Goal: Task Accomplishment & Management: Complete application form

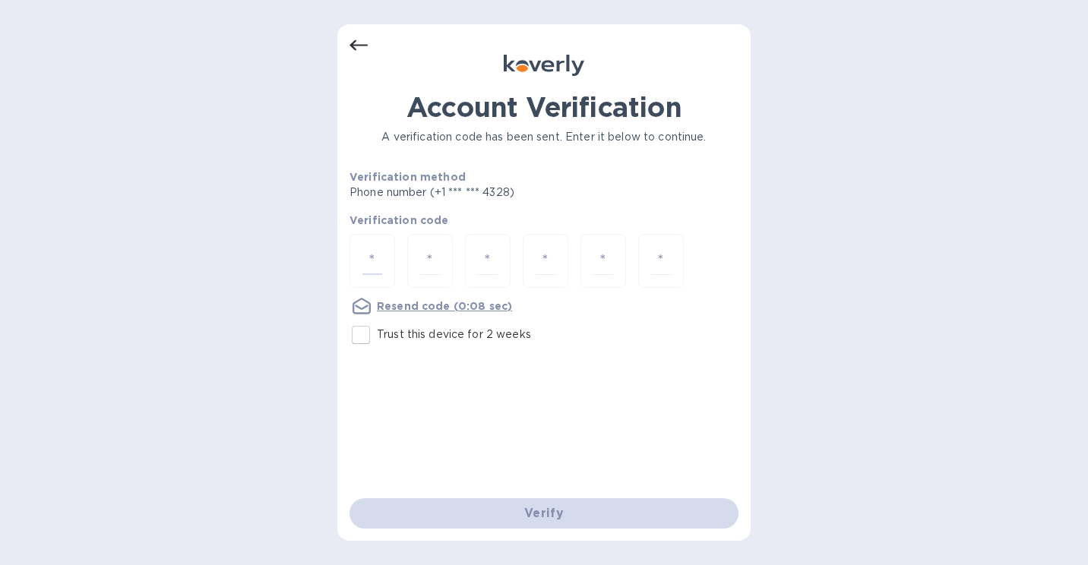
click at [366, 340] on input "Trust this device for 2 weeks" at bounding box center [361, 335] width 32 height 32
checkbox input "true"
click at [379, 264] on input "number" at bounding box center [373, 261] width 20 height 28
type input "5"
type input "1"
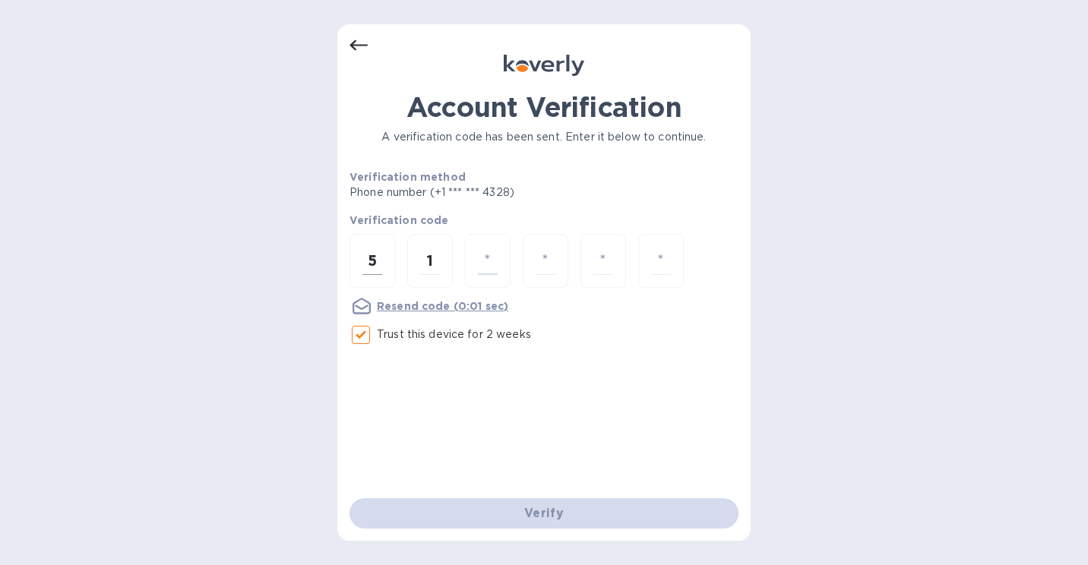
type input "1"
type input "8"
type input "2"
type input "3"
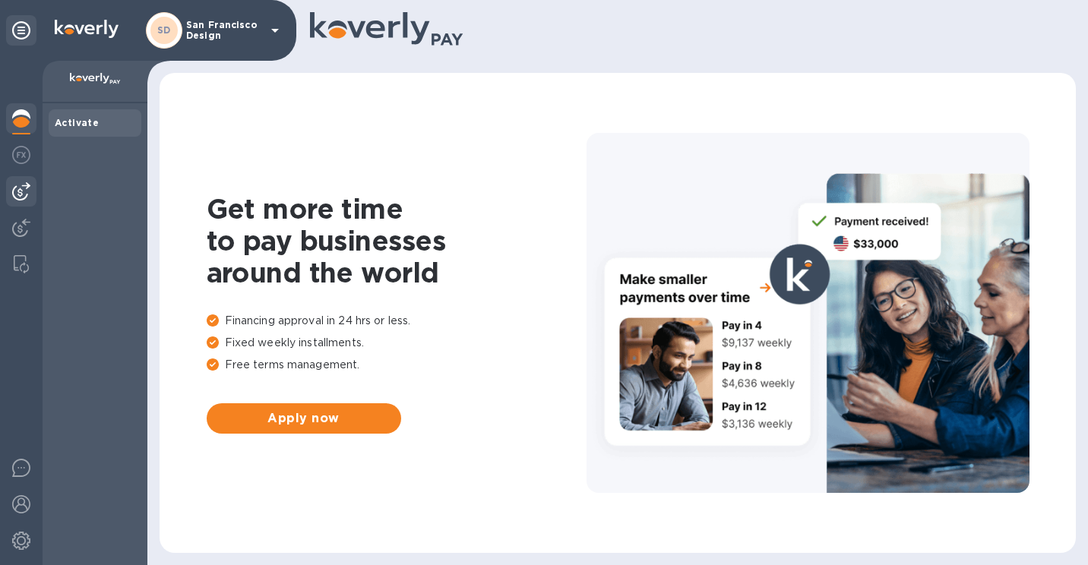
click at [32, 201] on div at bounding box center [21, 191] width 30 height 30
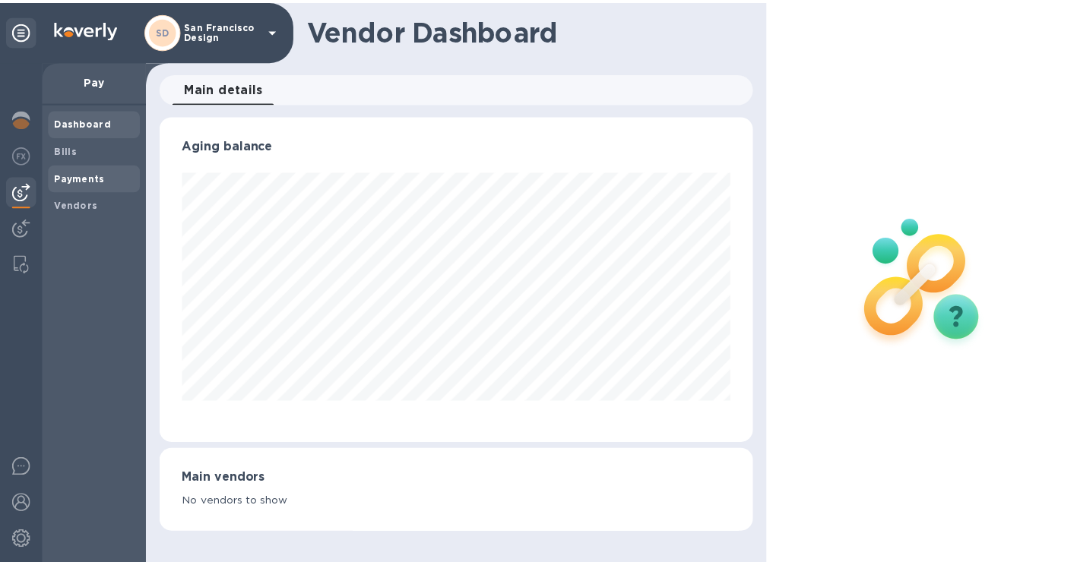
scroll to position [328, 600]
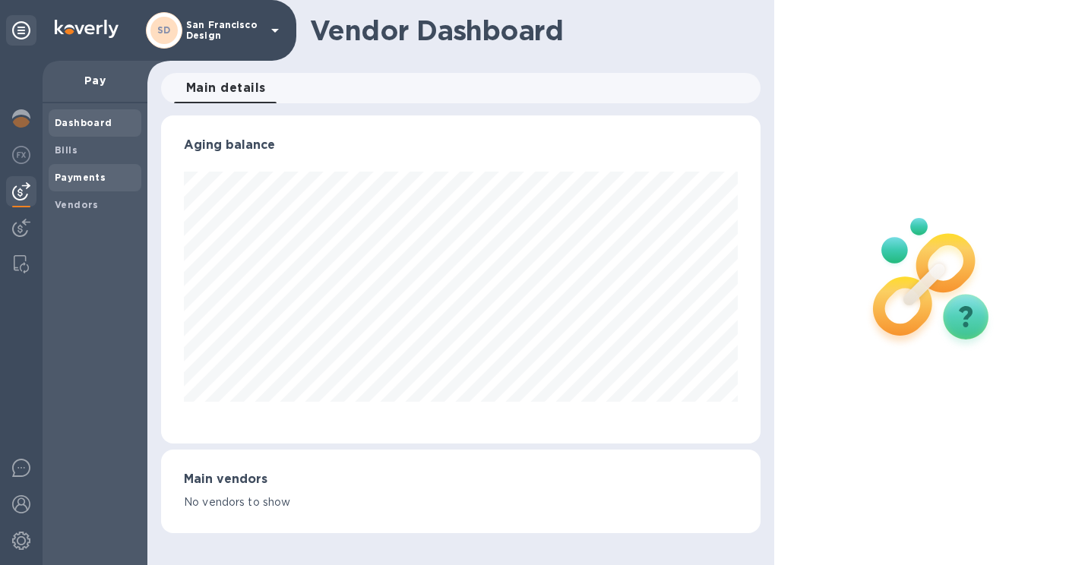
click at [71, 180] on b "Payments" at bounding box center [80, 177] width 51 height 11
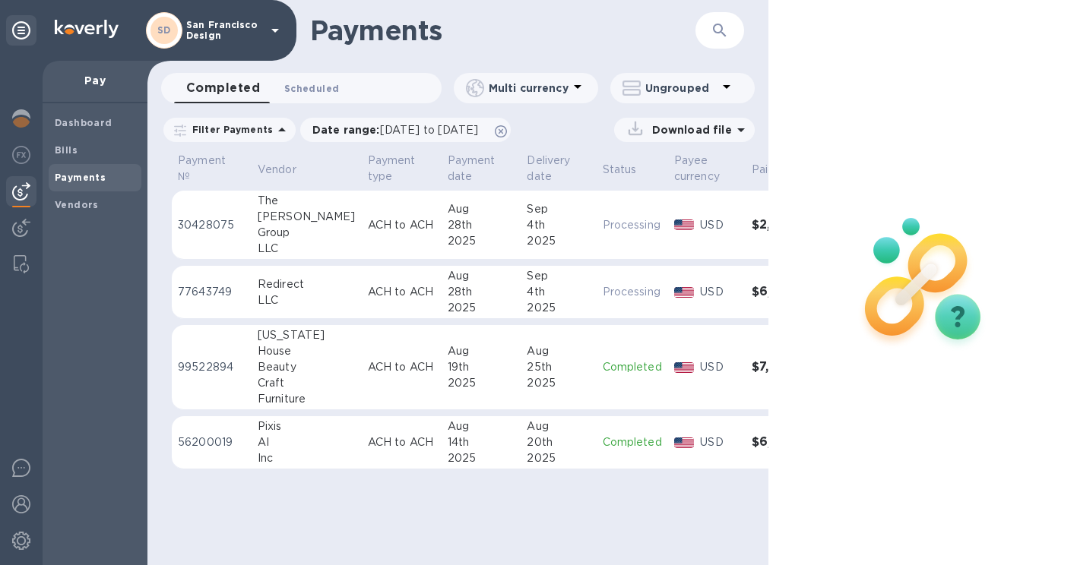
click at [306, 84] on span "Scheduled 0" at bounding box center [311, 89] width 55 height 16
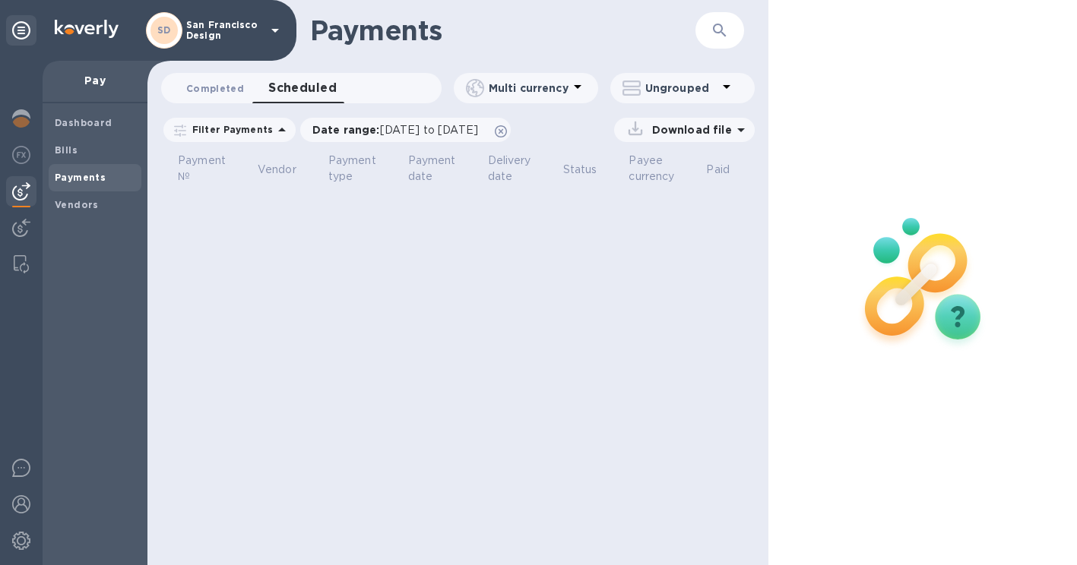
click at [234, 79] on button "Completed 0" at bounding box center [215, 88] width 82 height 30
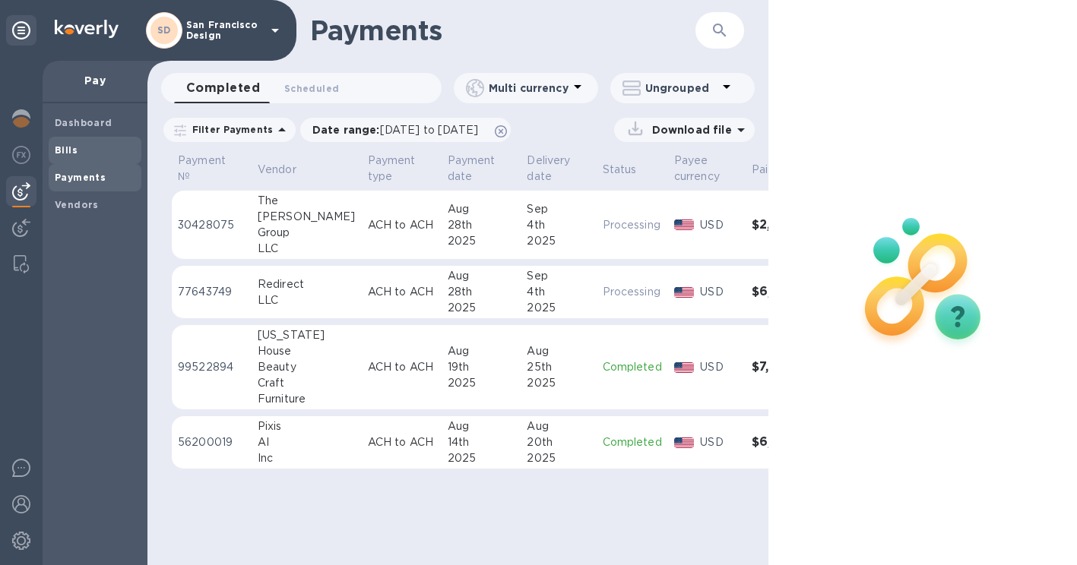
click at [84, 146] on span "Bills" at bounding box center [95, 150] width 81 height 15
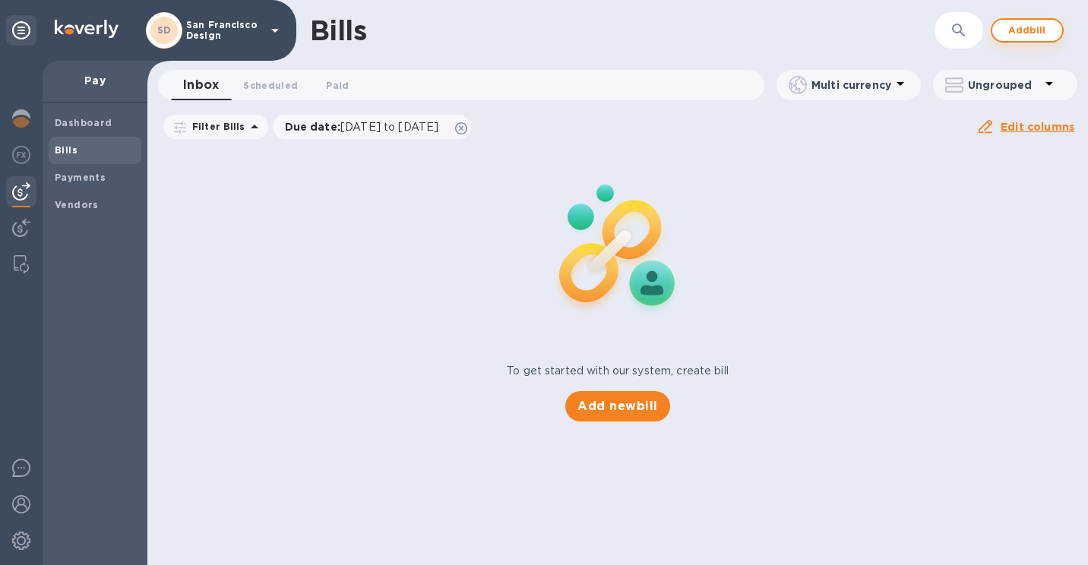
click at [1034, 20] on button "Add bill" at bounding box center [1027, 30] width 73 height 24
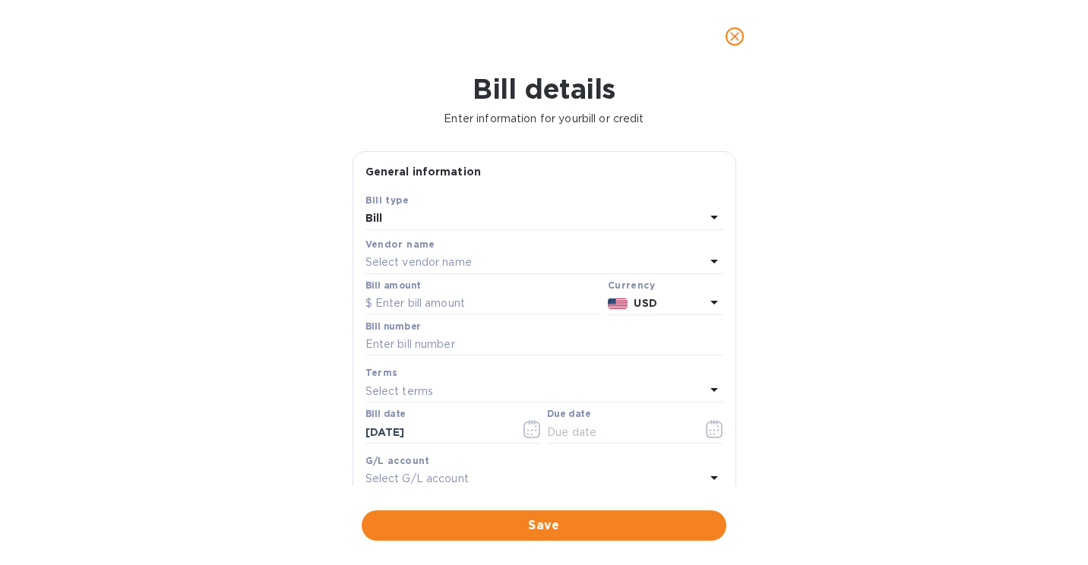
click at [494, 217] on div "Bill" at bounding box center [536, 218] width 340 height 21
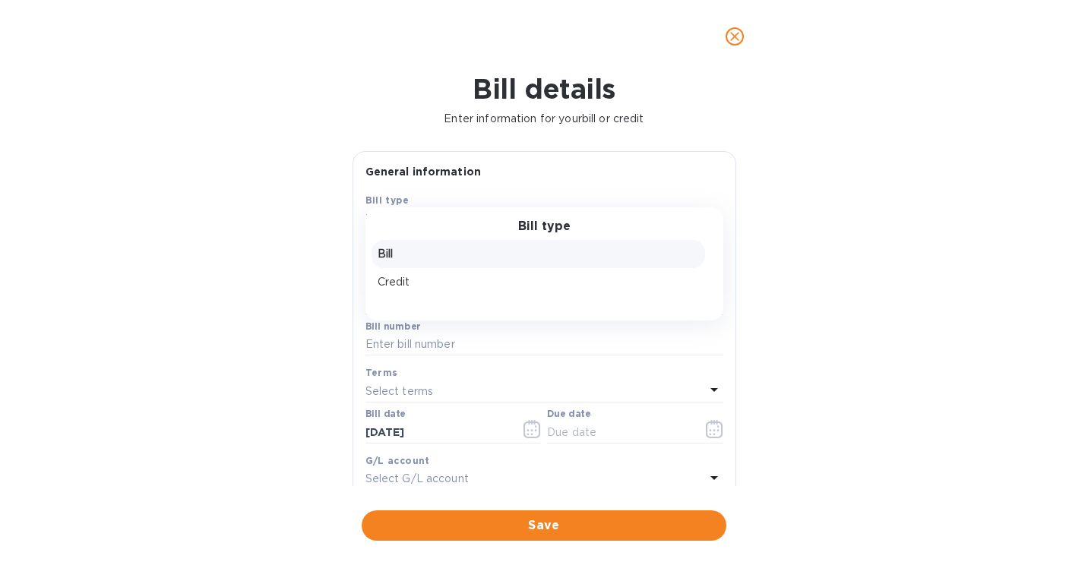
click at [493, 255] on p "Bill" at bounding box center [538, 254] width 321 height 16
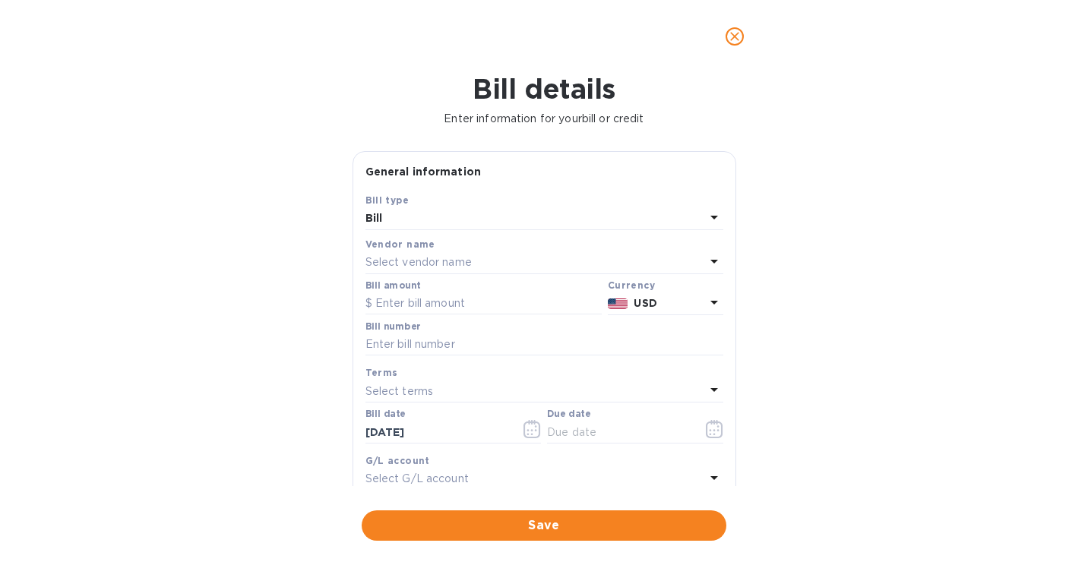
click at [496, 252] on div "Select vendor name" at bounding box center [536, 262] width 340 height 21
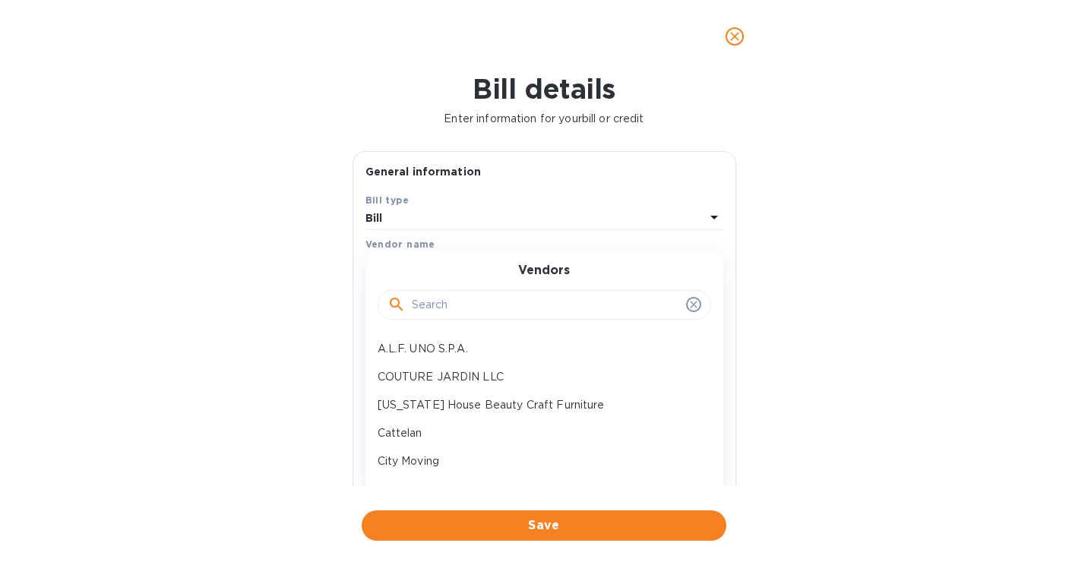
click at [467, 314] on input "text" at bounding box center [546, 305] width 268 height 23
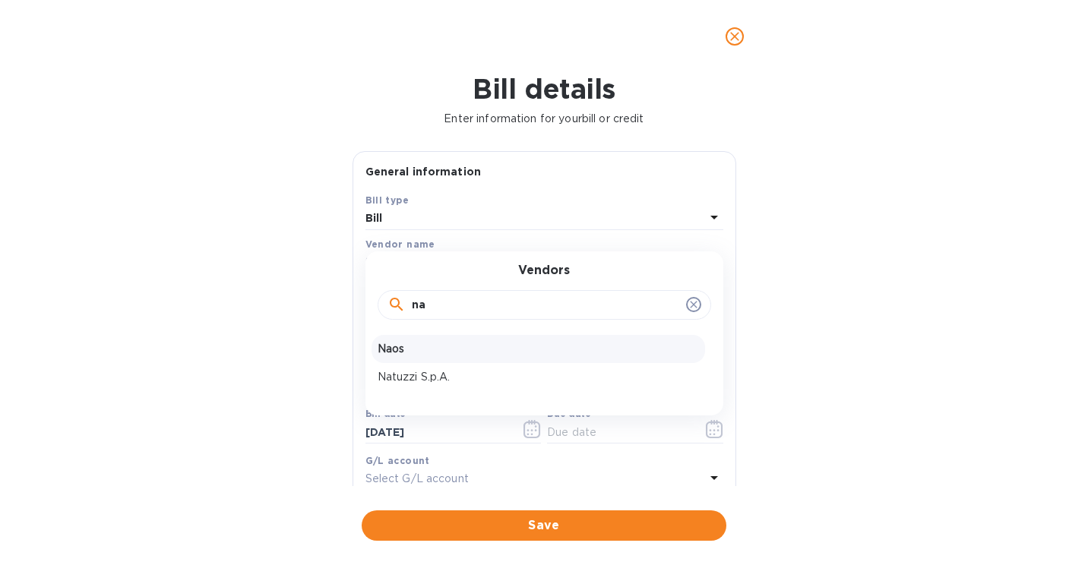
type input "na"
click at [423, 351] on p "Naos" at bounding box center [538, 349] width 321 height 16
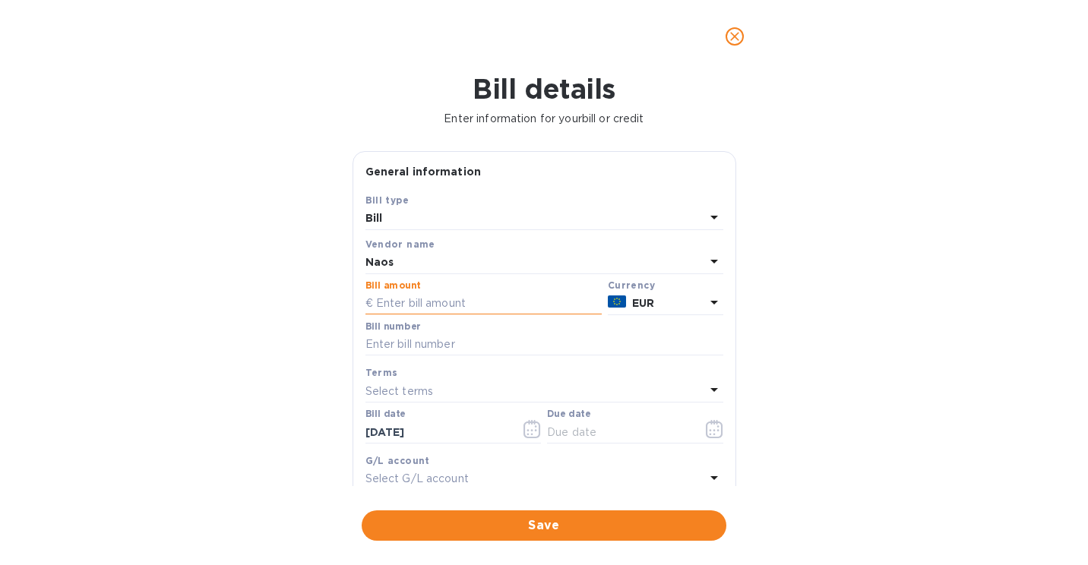
click at [439, 297] on input "text" at bounding box center [484, 304] width 236 height 23
click at [382, 299] on input "-1,585.50" at bounding box center [489, 304] width 226 height 23
type input "1,585.50"
type input "5"
type input "3513/C1"
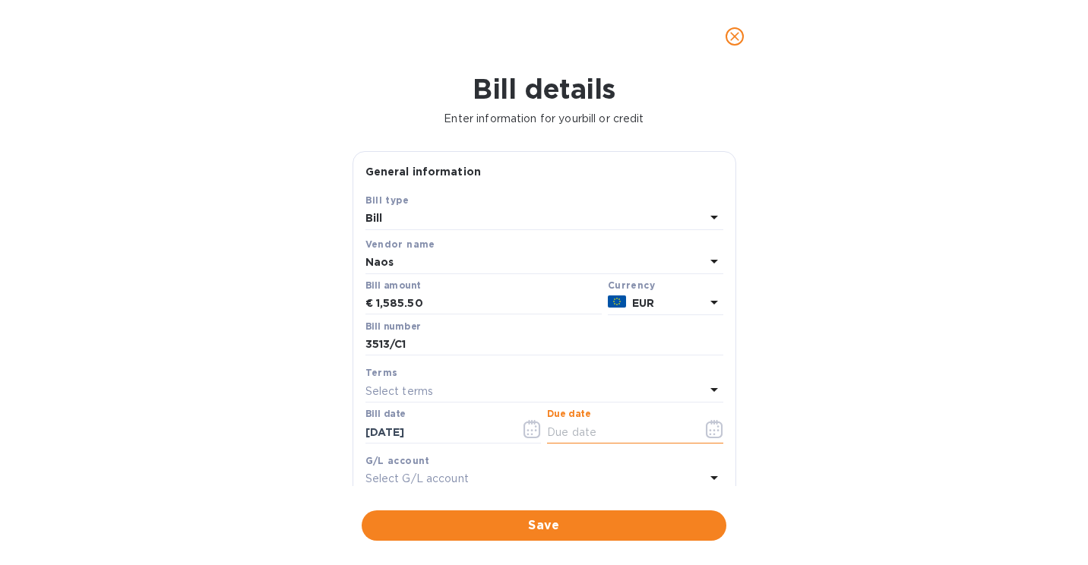
click at [706, 429] on icon "button" at bounding box center [714, 429] width 17 height 18
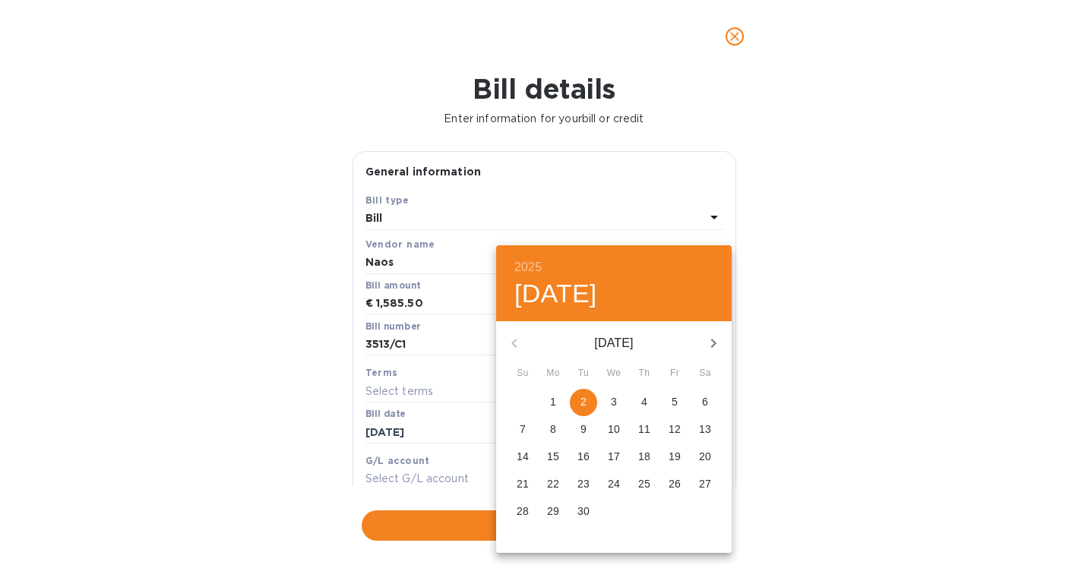
drag, startPoint x: 586, startPoint y: 403, endPoint x: 578, endPoint y: 405, distance: 7.9
click at [586, 403] on p "2" at bounding box center [584, 401] width 6 height 15
type input "09/02/2025"
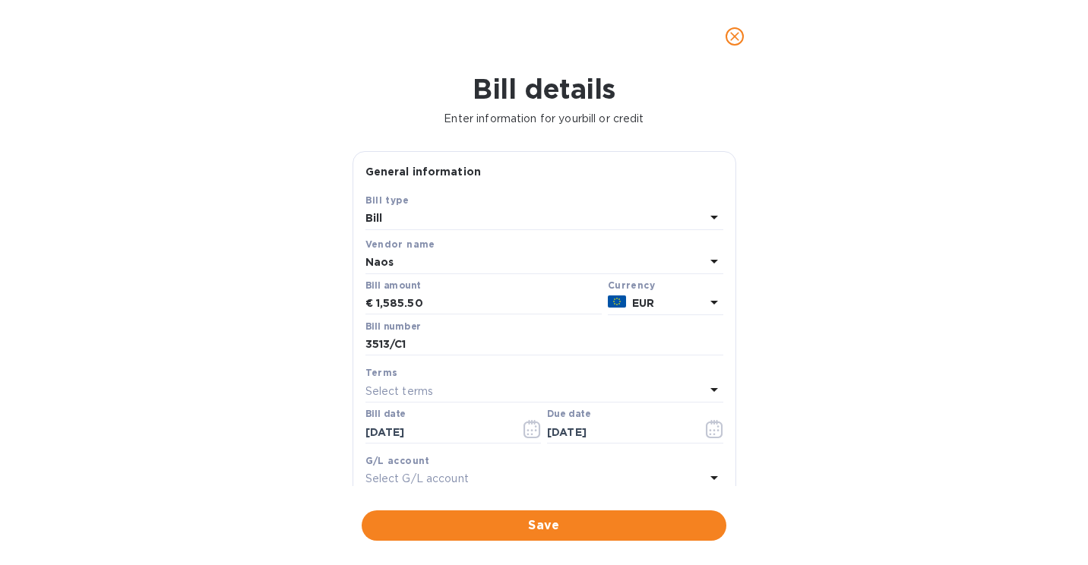
scroll to position [236, 0]
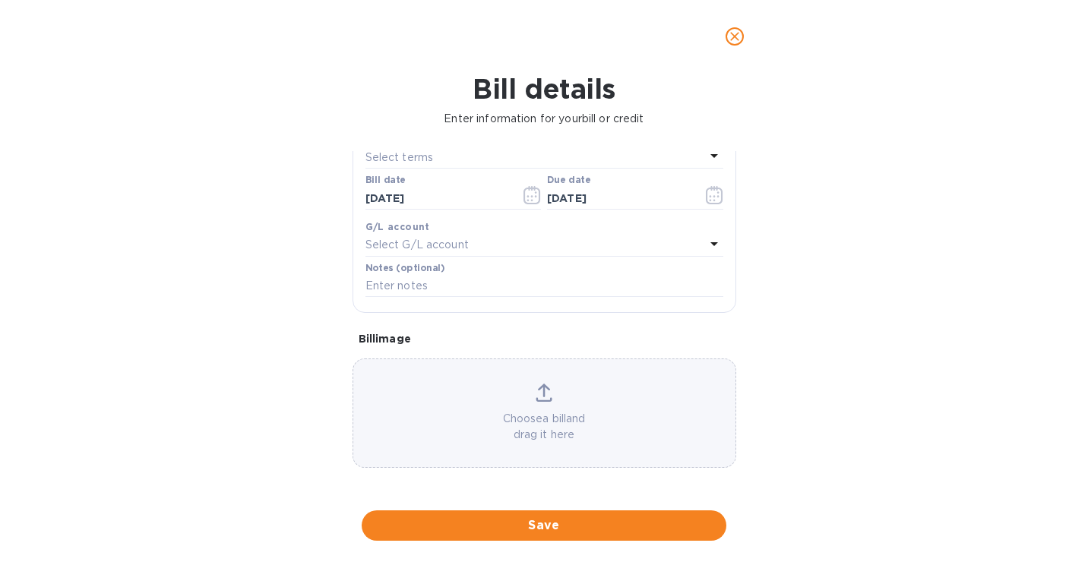
click at [542, 367] on div "Choose a bill and drag it here" at bounding box center [545, 413] width 384 height 109
click at [475, 450] on div "Choose a bill and drag it here" at bounding box center [545, 413] width 384 height 109
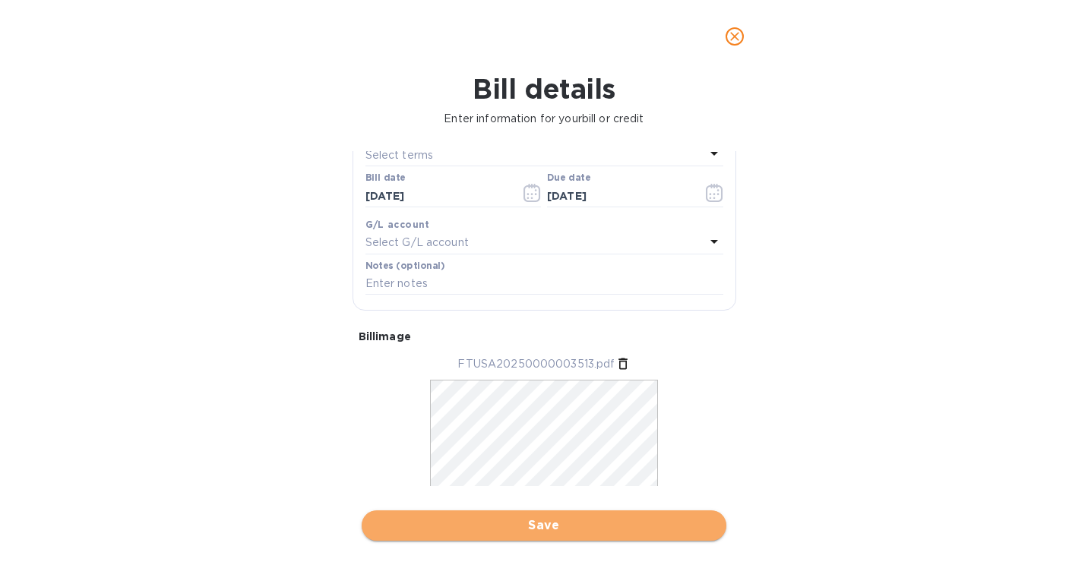
click at [484, 525] on span "Save" at bounding box center [544, 526] width 340 height 18
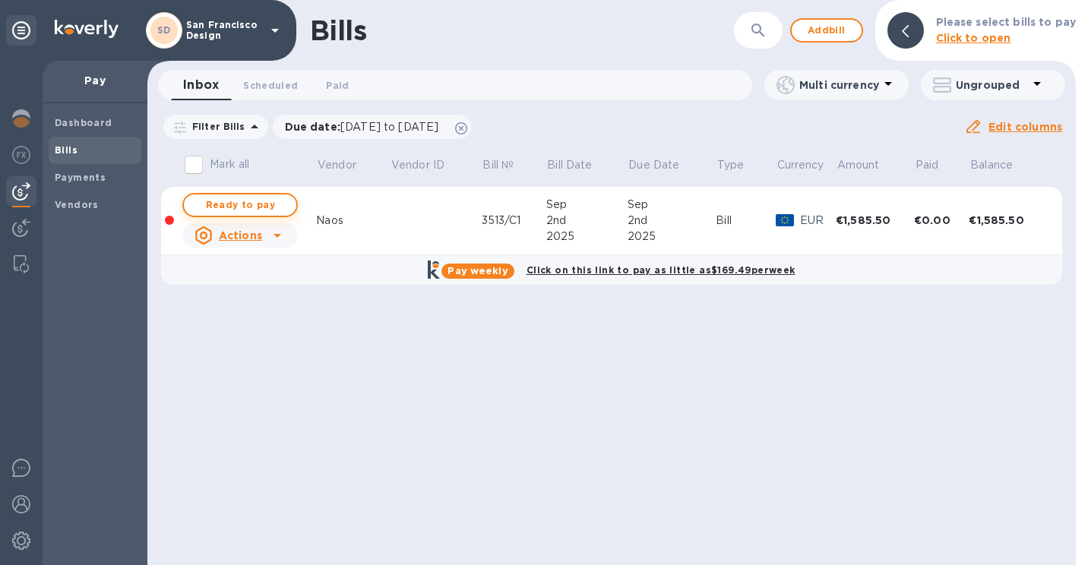
click at [235, 207] on span "Ready to pay" at bounding box center [240, 205] width 88 height 18
checkbox input "true"
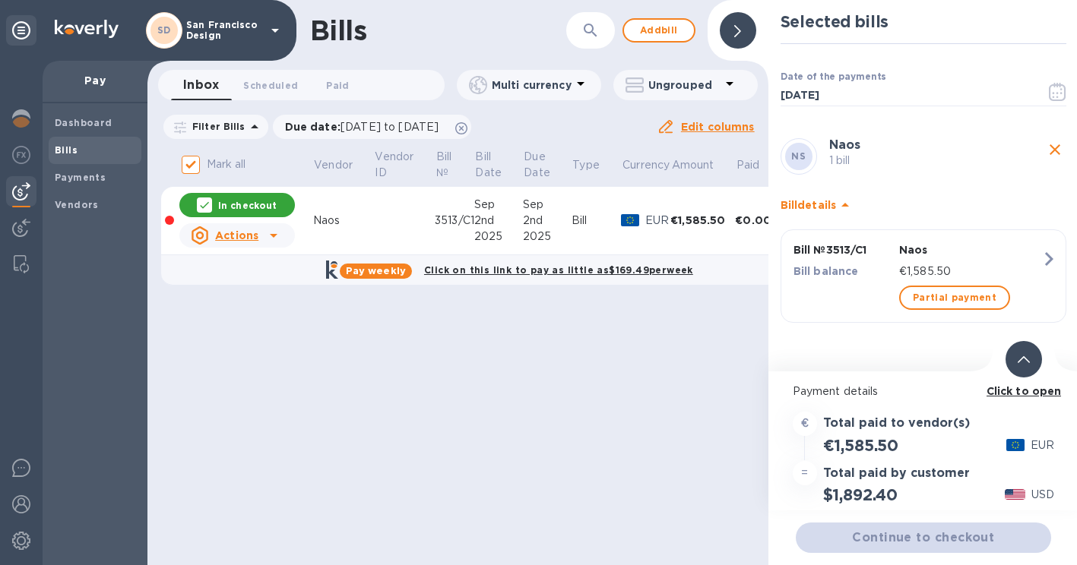
click at [849, 535] on div "Continue to checkout" at bounding box center [923, 538] width 261 height 36
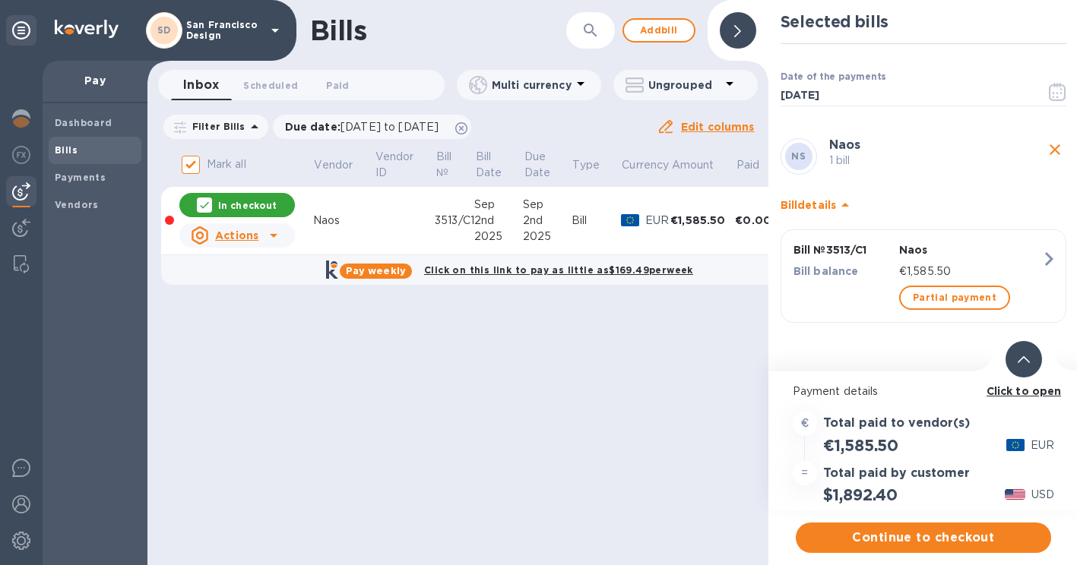
click at [849, 535] on span "Continue to checkout" at bounding box center [923, 538] width 231 height 18
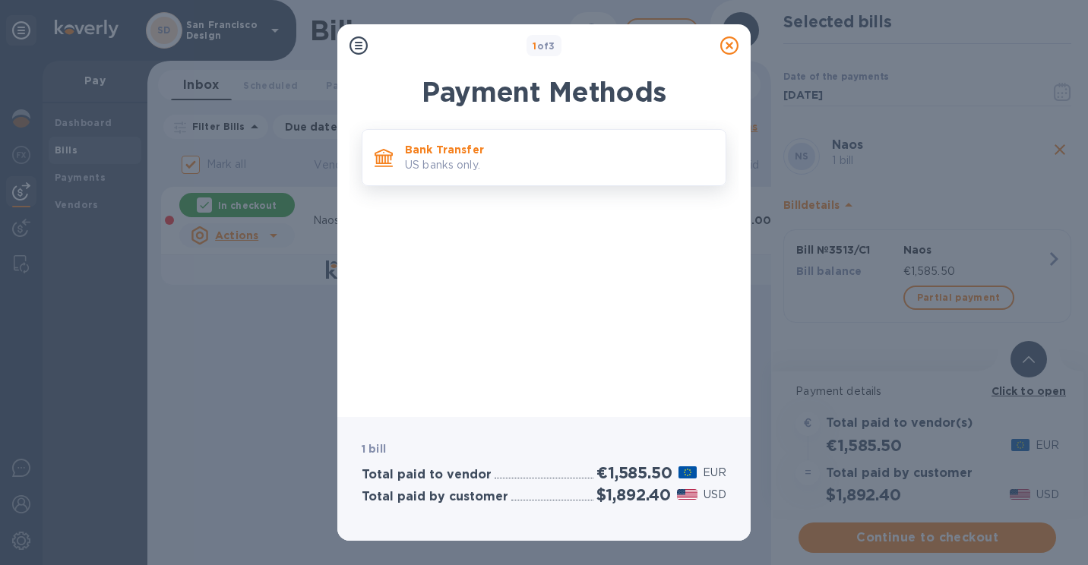
click at [435, 152] on p "Bank Transfer" at bounding box center [559, 149] width 309 height 15
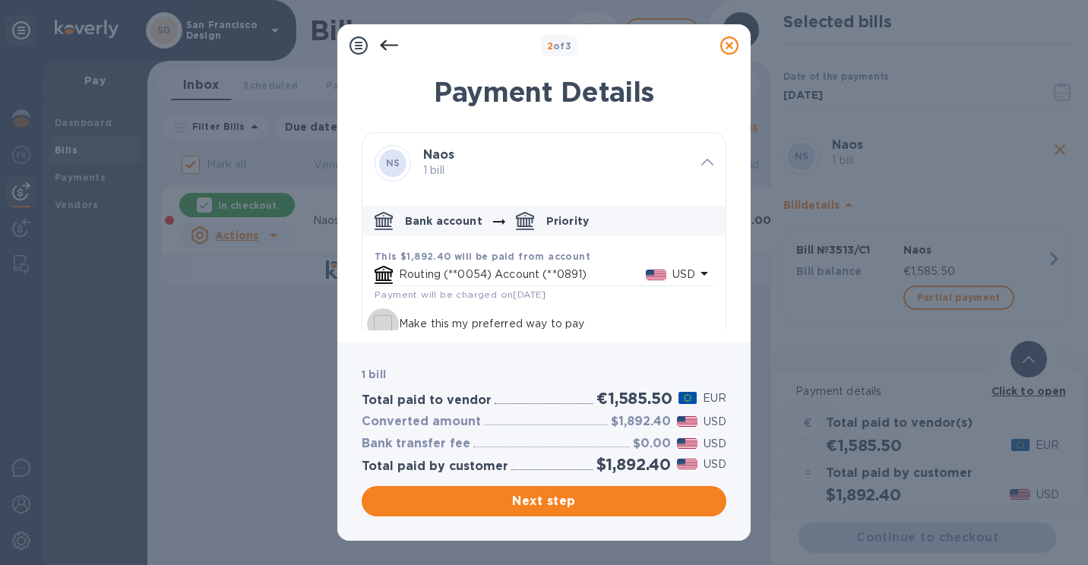
drag, startPoint x: 378, startPoint y: 317, endPoint x: 406, endPoint y: 334, distance: 32.7
click at [378, 315] on input "Make this my preferred way to pay" at bounding box center [383, 325] width 32 height 32
checkbox input "true"
click at [540, 499] on span "Next step" at bounding box center [544, 501] width 340 height 18
